Goal: Task Accomplishment & Management: Use online tool/utility

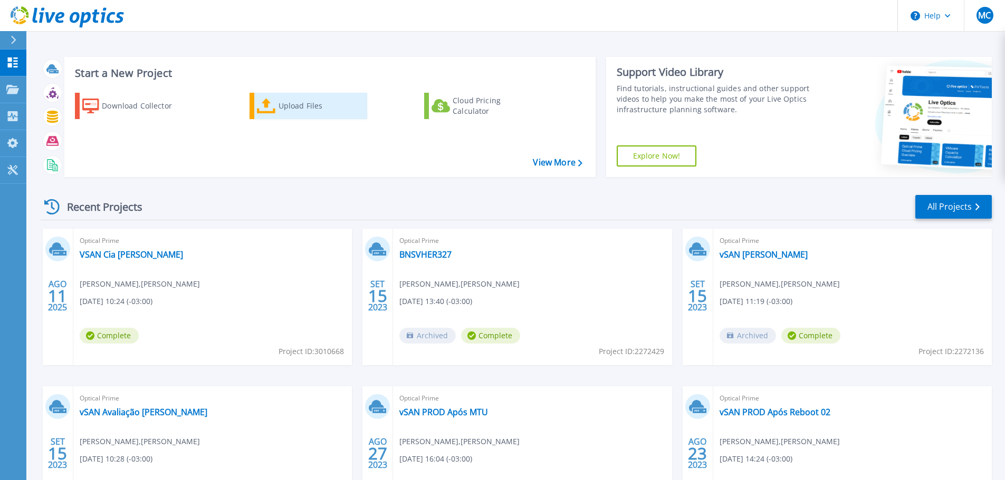
click at [268, 109] on icon at bounding box center [266, 106] width 19 height 15
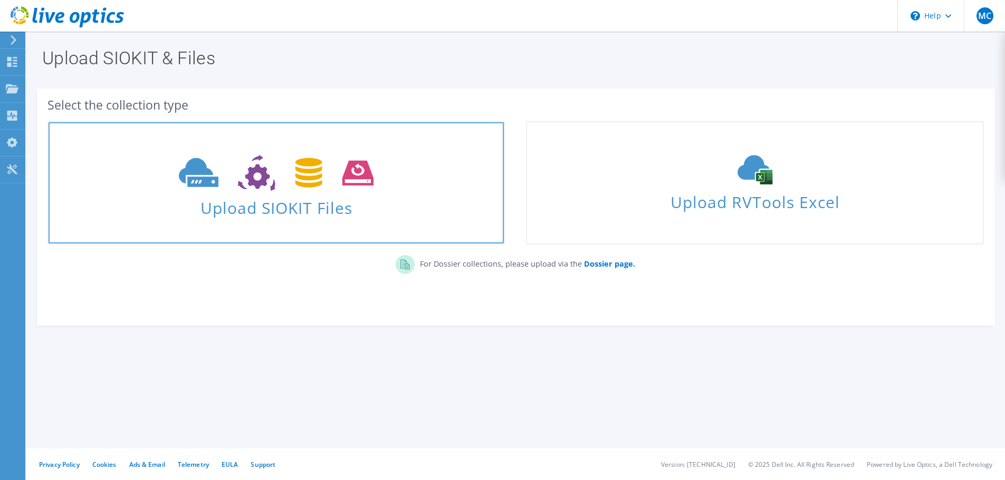
click at [278, 211] on span "Upload SIOKIT Files" at bounding box center [276, 205] width 455 height 23
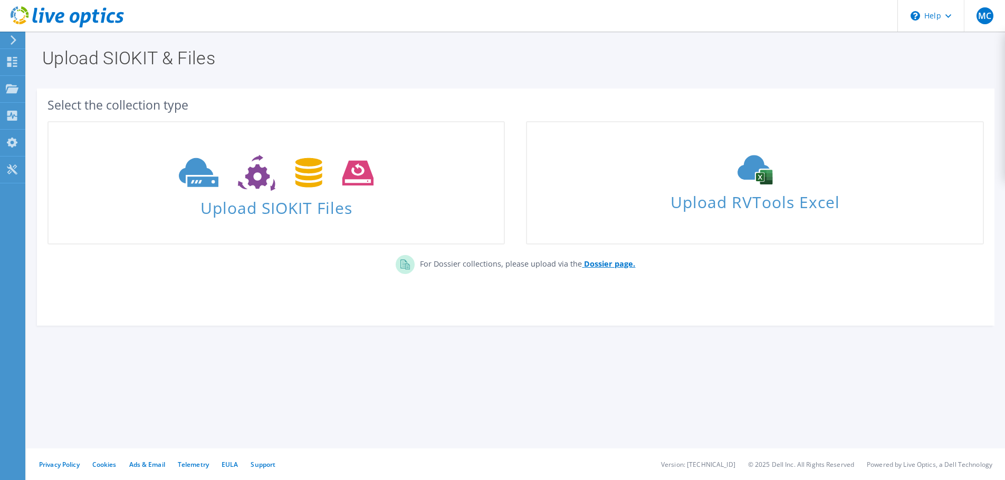
click at [616, 264] on b "Dossier page." at bounding box center [609, 264] width 51 height 10
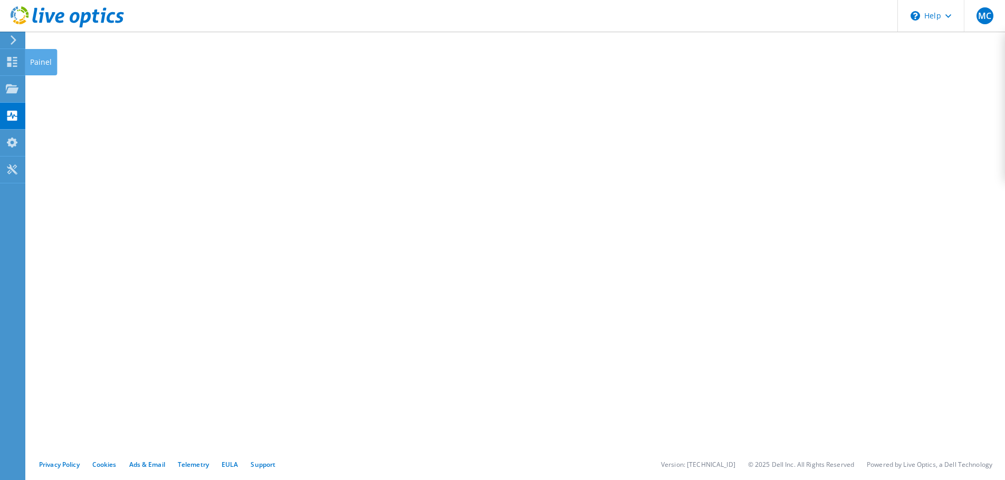
drag, startPoint x: 23, startPoint y: 63, endPoint x: 30, endPoint y: 64, distance: 6.4
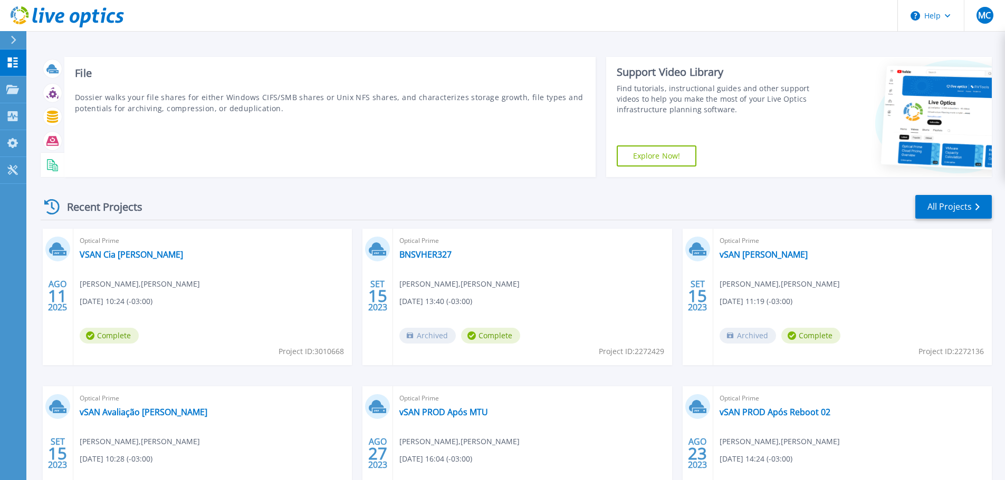
click at [50, 167] on rect at bounding box center [51, 167] width 4 height 1
click at [60, 165] on div at bounding box center [52, 165] width 18 height 18
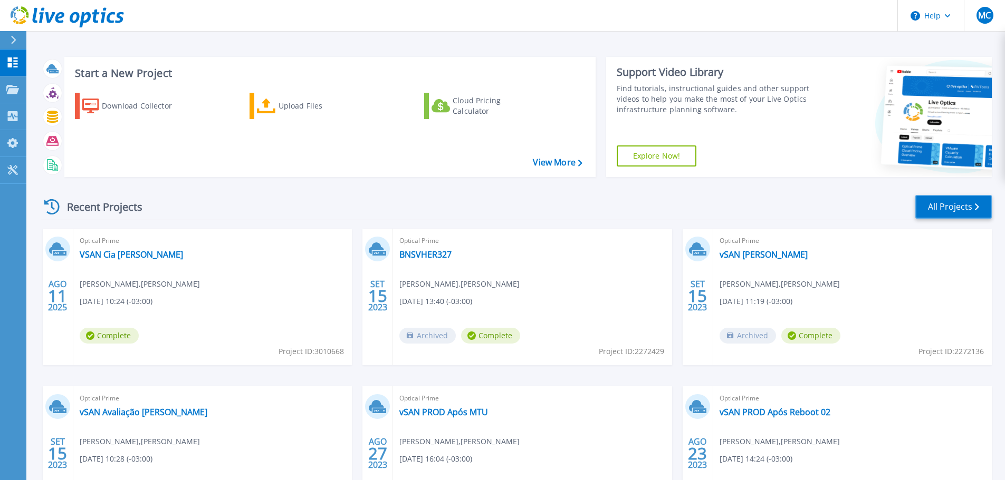
click at [956, 213] on link "All Projects" at bounding box center [953, 207] width 76 height 24
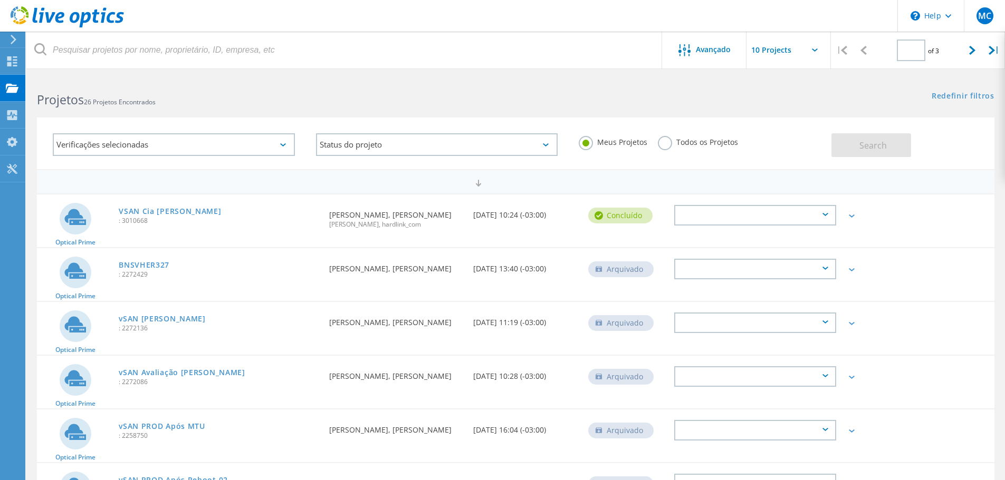
type input "1"
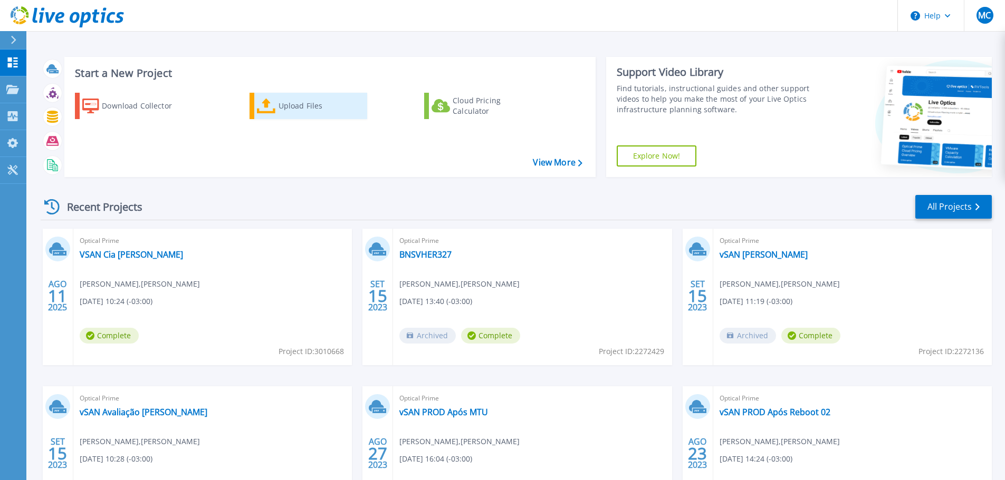
click at [276, 108] on link "Upload Files" at bounding box center [308, 106] width 118 height 26
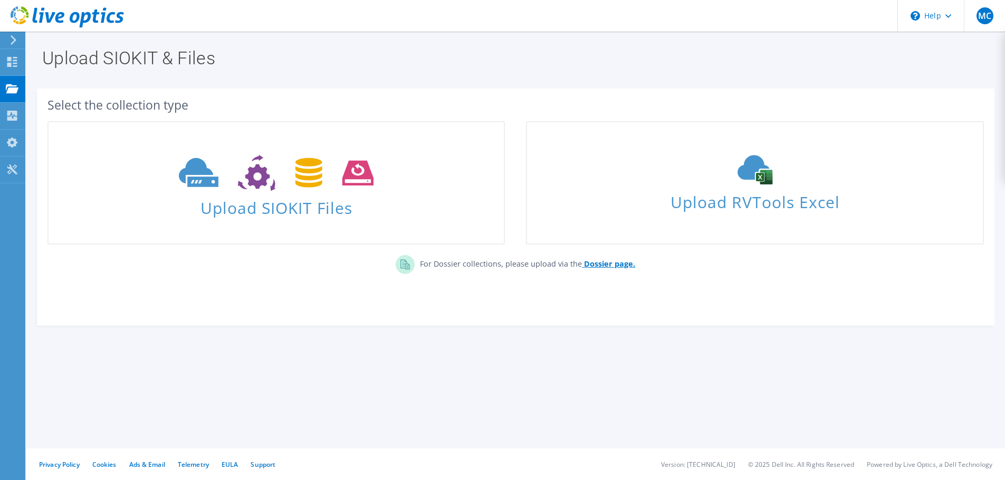
click at [597, 266] on b "Dossier page." at bounding box center [609, 264] width 51 height 10
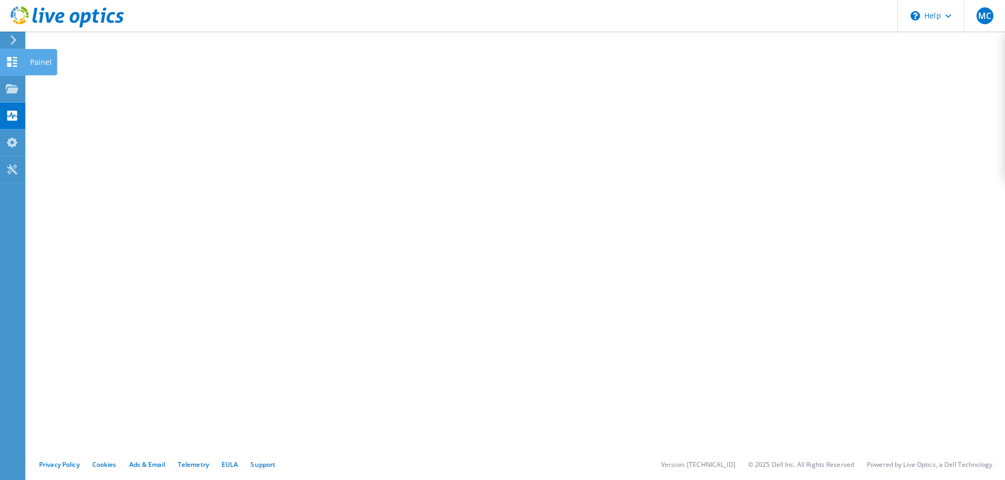
click at [38, 57] on div "Painel" at bounding box center [41, 62] width 32 height 26
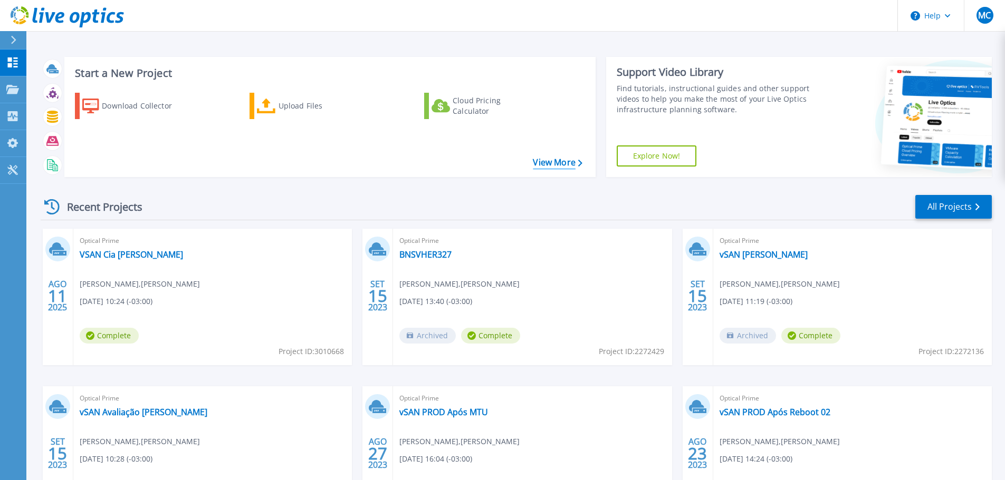
click at [569, 163] on link "View More" at bounding box center [557, 163] width 49 height 10
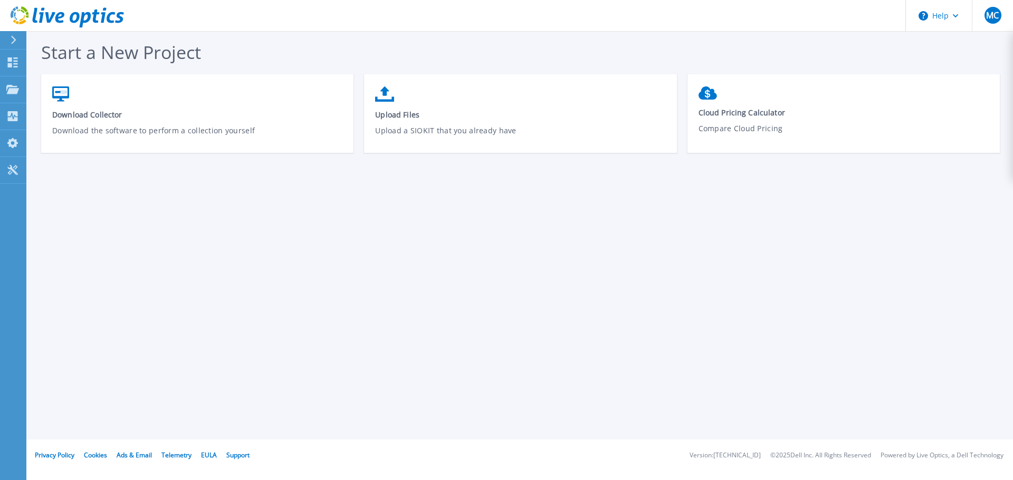
click at [731, 248] on div "Start a New Project Download Collector Download the software to perform a colle…" at bounding box center [519, 220] width 986 height 440
click at [20, 11] on icon at bounding box center [67, 17] width 113 height 22
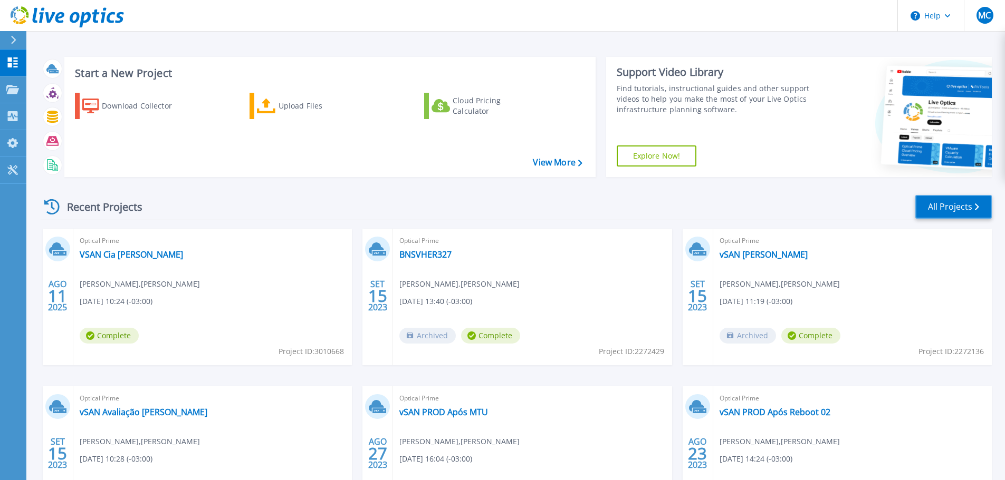
click at [961, 206] on link "All Projects" at bounding box center [953, 207] width 76 height 24
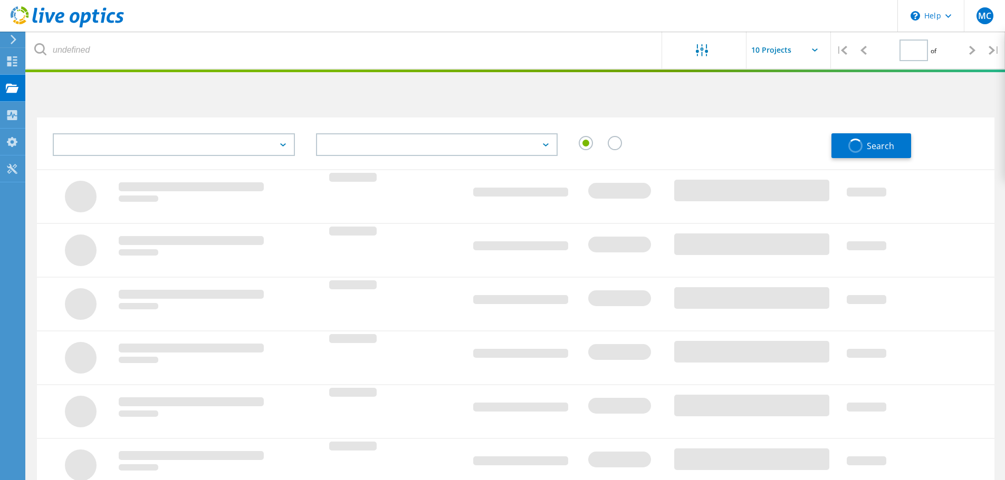
type input "1"
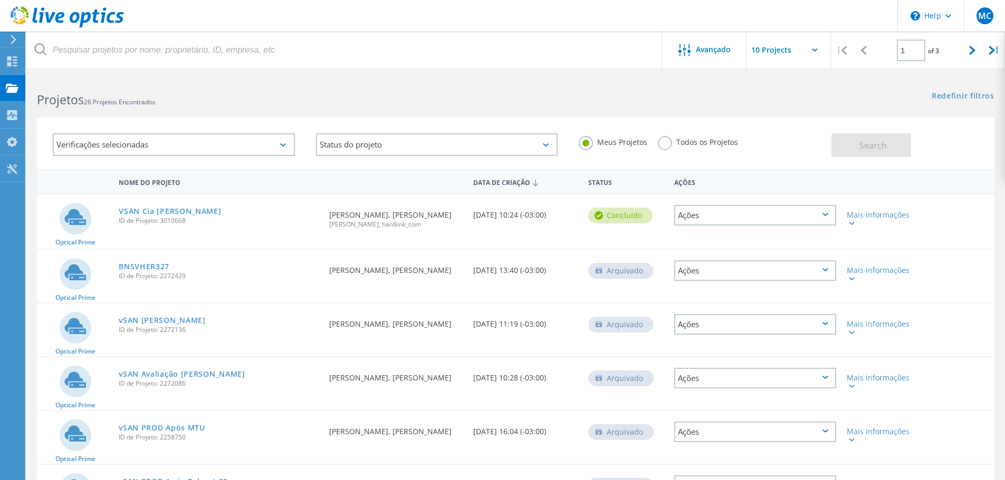
click at [16, 16] on icon at bounding box center [67, 17] width 113 height 22
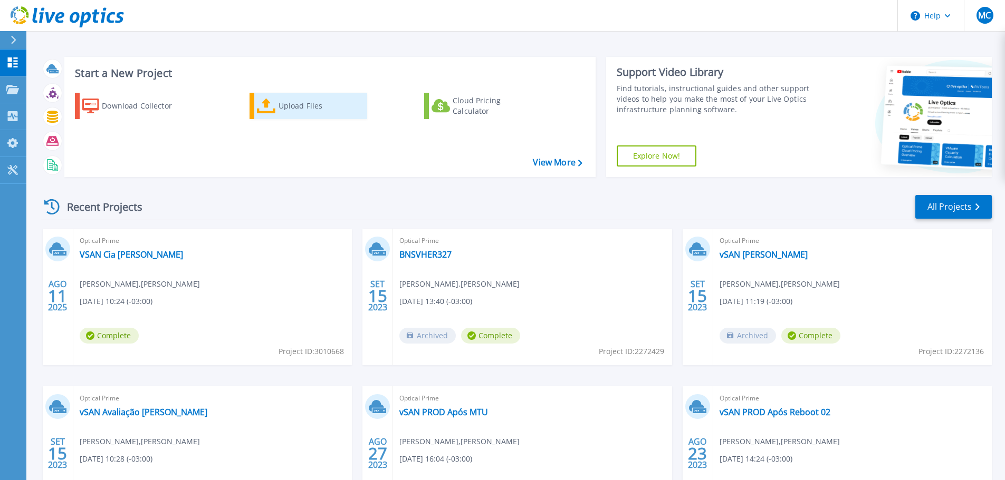
click at [301, 109] on div "Upload Files" at bounding box center [320, 105] width 84 height 21
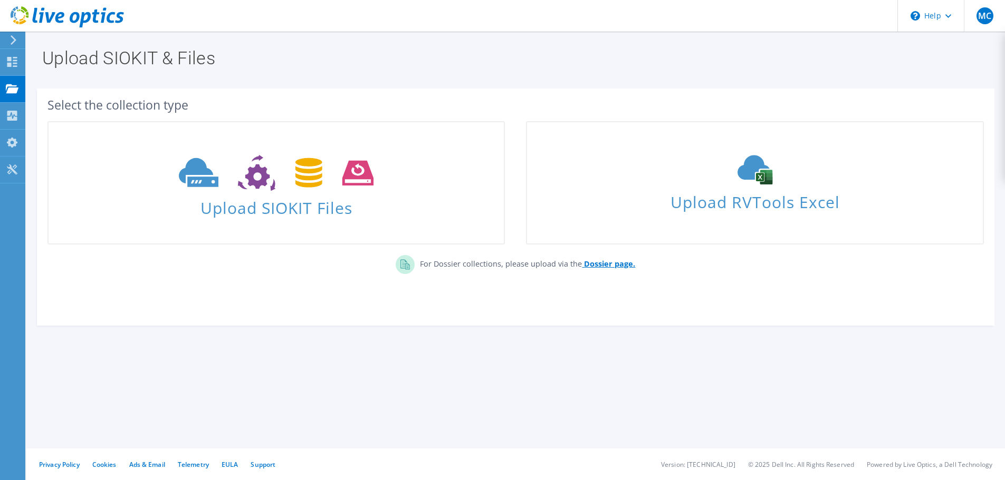
click at [613, 263] on b "Dossier page." at bounding box center [609, 264] width 51 height 10
